Goal: Information Seeking & Learning: Find specific fact

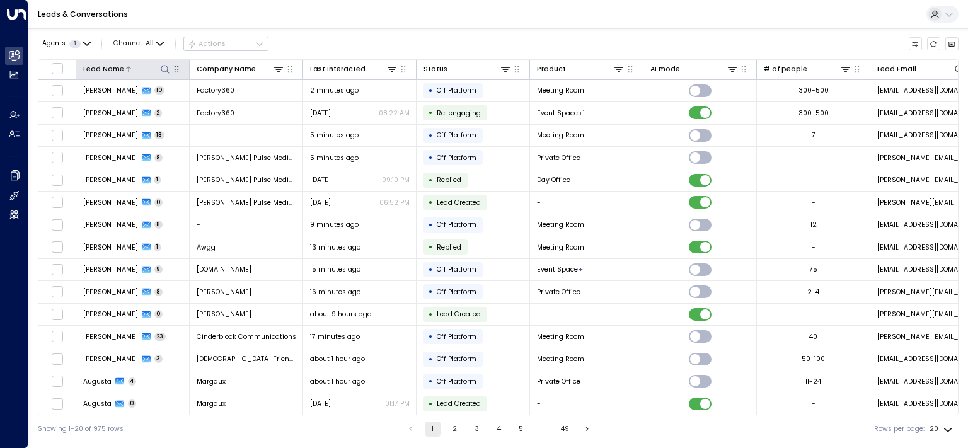
click at [166, 66] on icon at bounding box center [165, 69] width 8 height 8
type input "********"
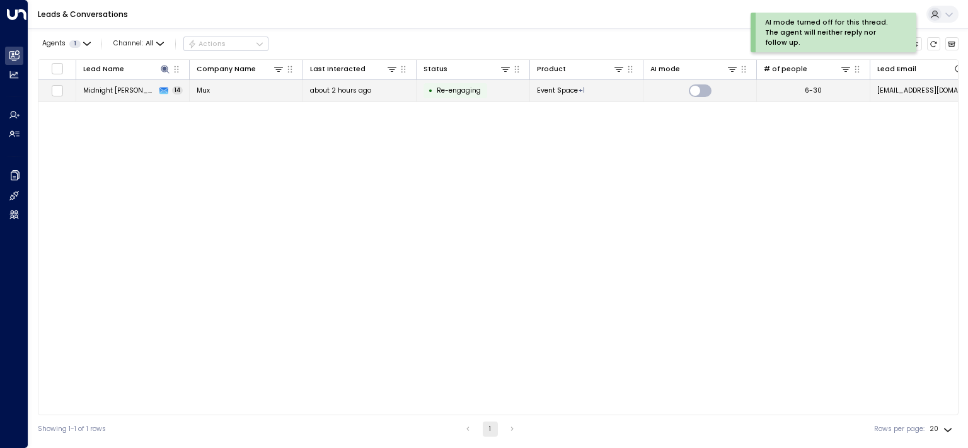
click at [108, 88] on span "Midnight [PERSON_NAME]" at bounding box center [119, 90] width 73 height 9
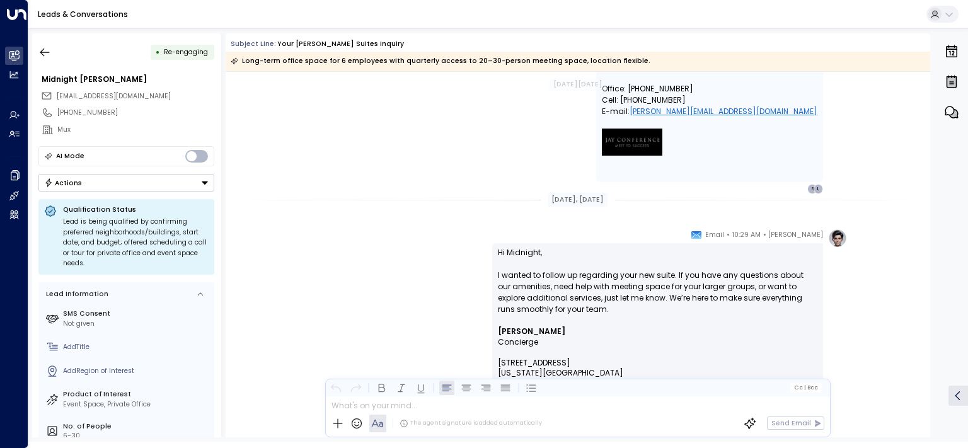
scroll to position [5622, 0]
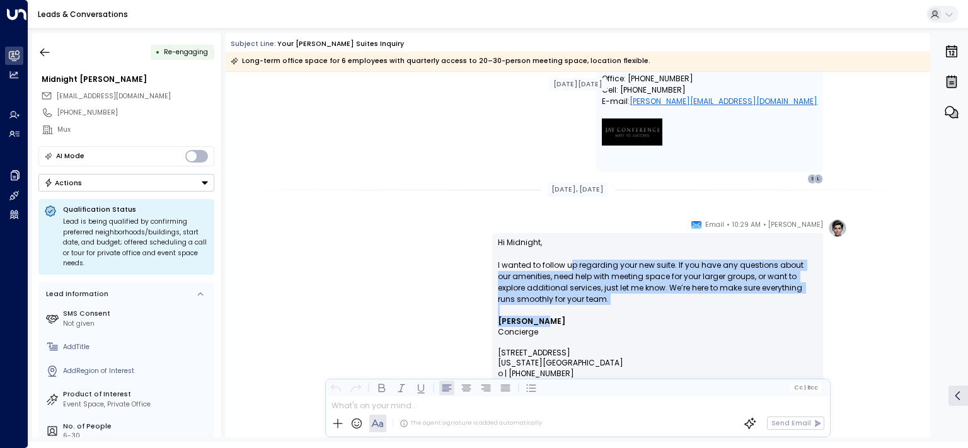
drag, startPoint x: 580, startPoint y: 270, endPoint x: 670, endPoint y: 322, distance: 103.4
click at [670, 322] on div "Hi Midnight, I wanted to follow up regarding your new suite. If you have any qu…" at bounding box center [658, 388] width 320 height 303
click at [670, 322] on p "[PERSON_NAME]" at bounding box center [658, 322] width 320 height 11
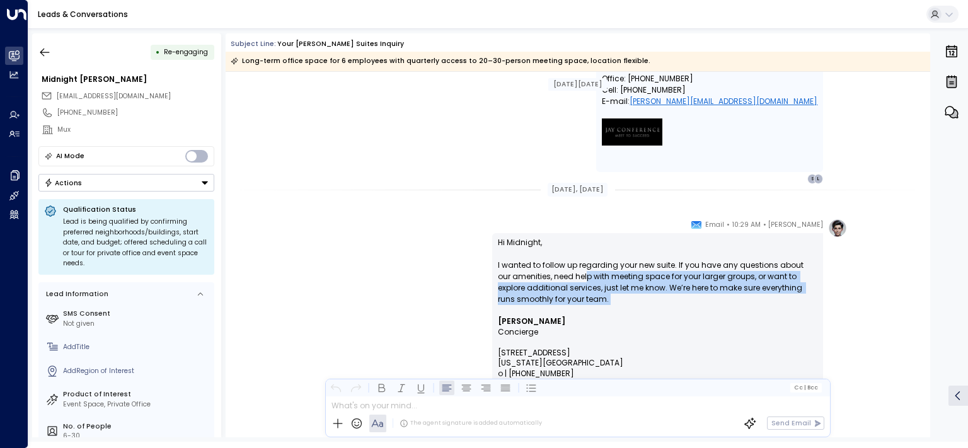
drag, startPoint x: 632, startPoint y: 308, endPoint x: 555, endPoint y: 269, distance: 86.3
click at [559, 270] on p "Hi Midnight, I wanted to follow up regarding your new suite. If you have any qu…" at bounding box center [658, 276] width 320 height 79
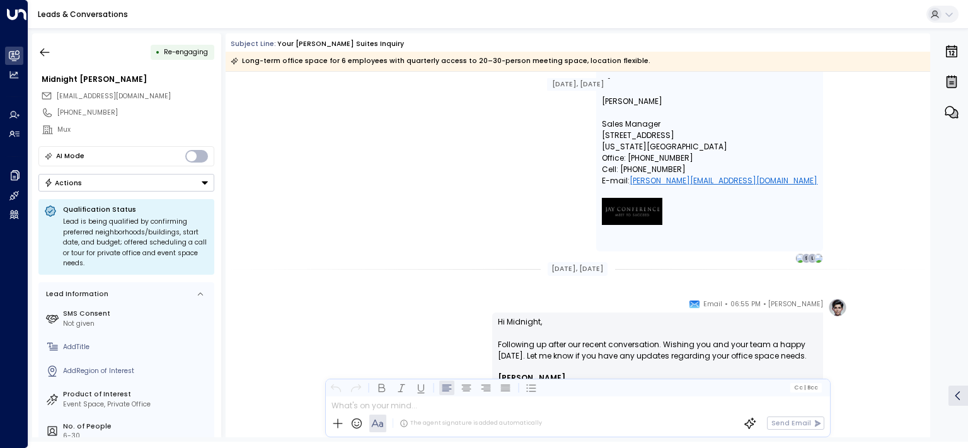
scroll to position [1699, 0]
